Goal: Information Seeking & Learning: Stay updated

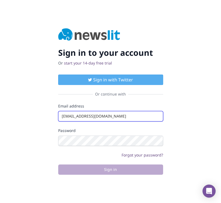
type input "[EMAIL_ADDRESS][DOMAIN_NAME]"
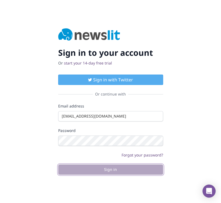
click at [110, 170] on button "Sign in" at bounding box center [110, 170] width 105 height 10
